Goal: Information Seeking & Learning: Learn about a topic

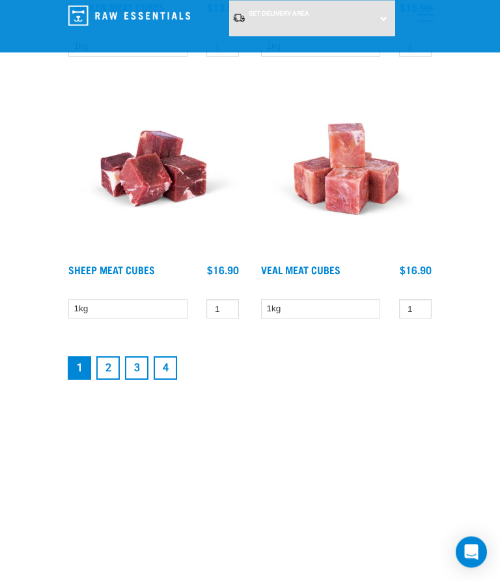
scroll to position [4176, 0]
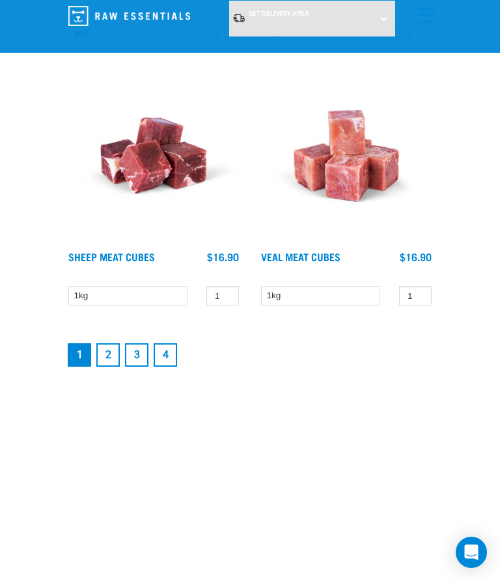
click at [110, 353] on link "2" at bounding box center [107, 354] width 23 height 23
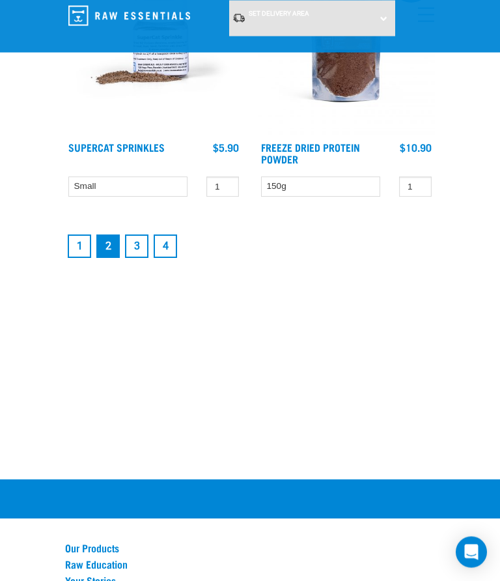
scroll to position [4210, 0]
click at [138, 258] on link "3" at bounding box center [136, 245] width 23 height 23
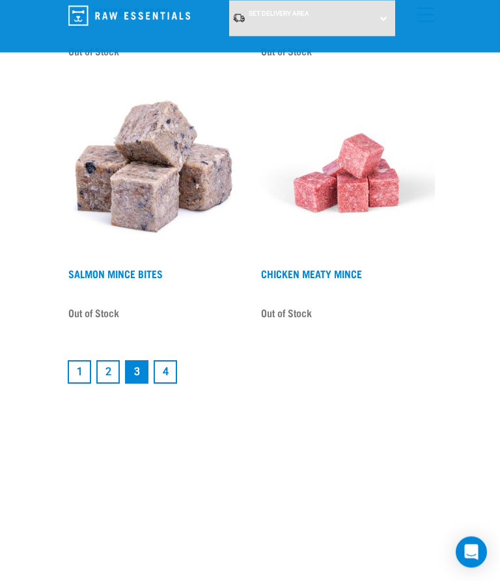
scroll to position [4086, 0]
click at [168, 371] on link "4" at bounding box center [165, 371] width 23 height 23
